Goal: Check status: Check status

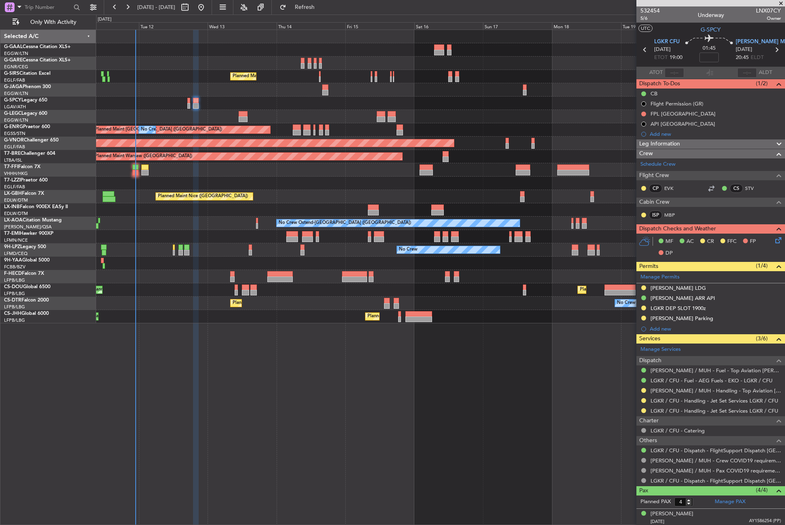
click at [134, 169] on div at bounding box center [136, 167] width 6 height 6
type input "+00:25"
type input "0"
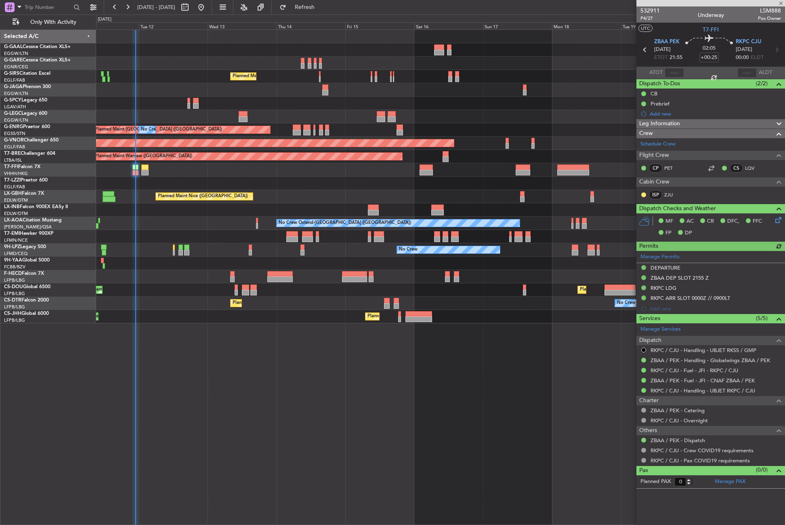
click at [679, 70] on div at bounding box center [674, 73] width 19 height 10
click at [676, 70] on div at bounding box center [674, 73] width 19 height 10
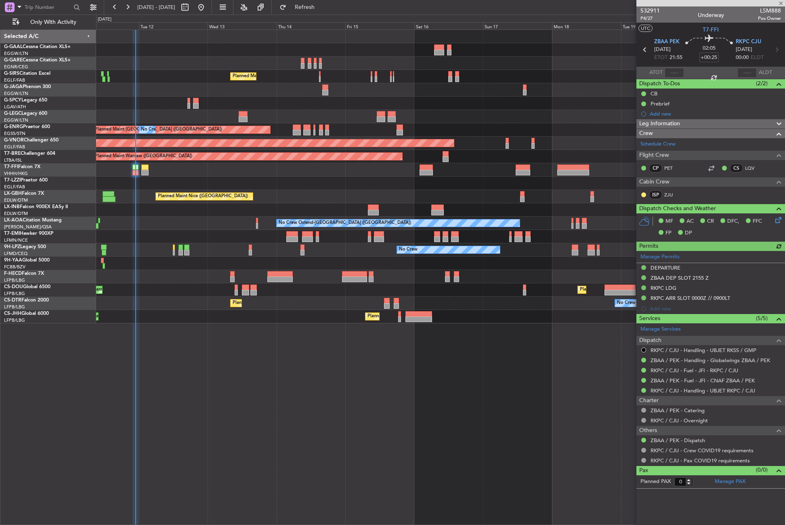
click at [676, 70] on div at bounding box center [674, 73] width 19 height 10
click at [670, 70] on input "text" at bounding box center [674, 73] width 19 height 10
click at [672, 71] on input "text" at bounding box center [674, 73] width 19 height 10
click at [672, 72] on input "text" at bounding box center [674, 73] width 19 height 10
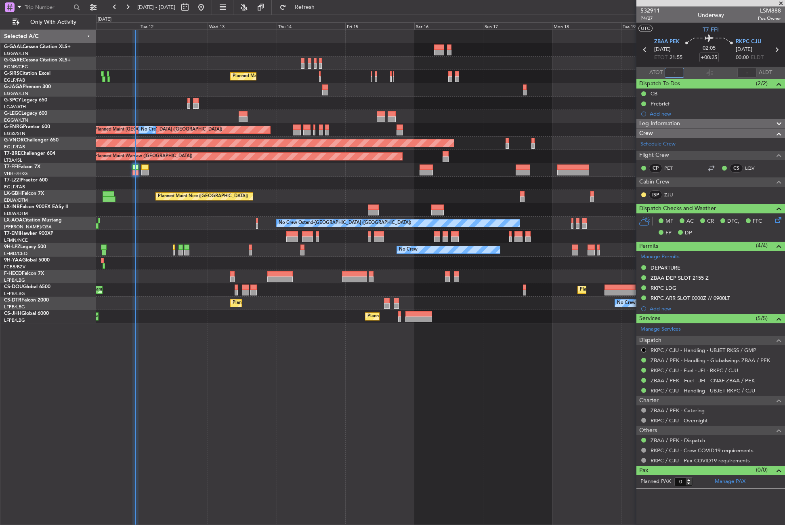
click at [672, 72] on input "text" at bounding box center [674, 73] width 19 height 10
click at [372, 386] on div "No Crew Planned Maint [GEOGRAPHIC_DATA] ([GEOGRAPHIC_DATA]) A/C Unavailable [GE…" at bounding box center [440, 276] width 689 height 495
type input "22:19"
click at [310, 7] on button "Refresh" at bounding box center [300, 7] width 48 height 13
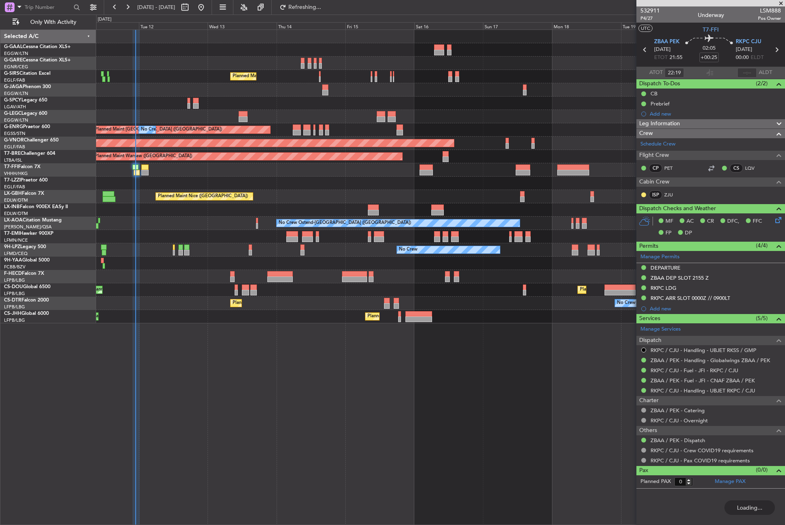
click at [230, 421] on div "No Crew Planned Maint [GEOGRAPHIC_DATA] ([GEOGRAPHIC_DATA]) A/C Unavailable [GE…" at bounding box center [440, 276] width 689 height 495
